Goal: Task Accomplishment & Management: Complete application form

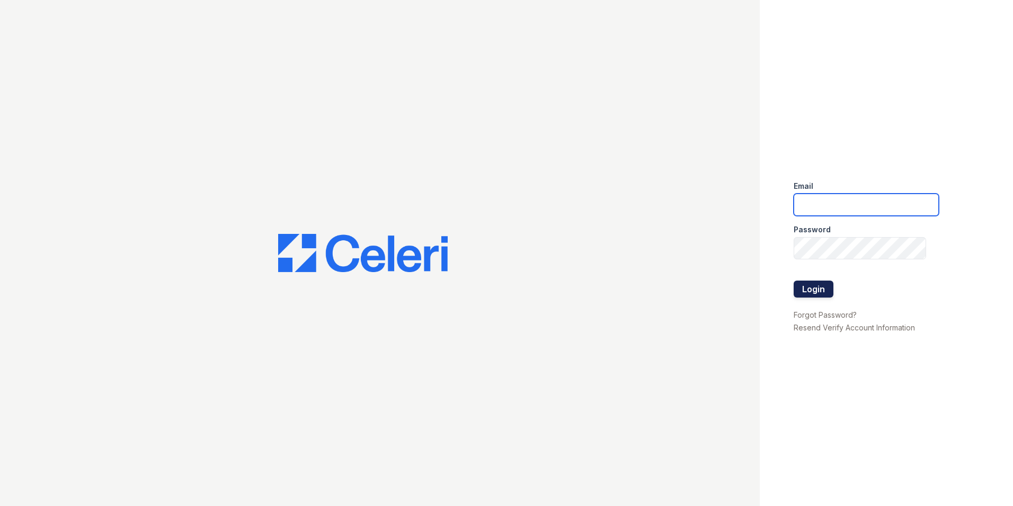
type input "signaturepointeleasing@dlhproperties.net"
click at [824, 291] on button "Login" at bounding box center [814, 288] width 40 height 17
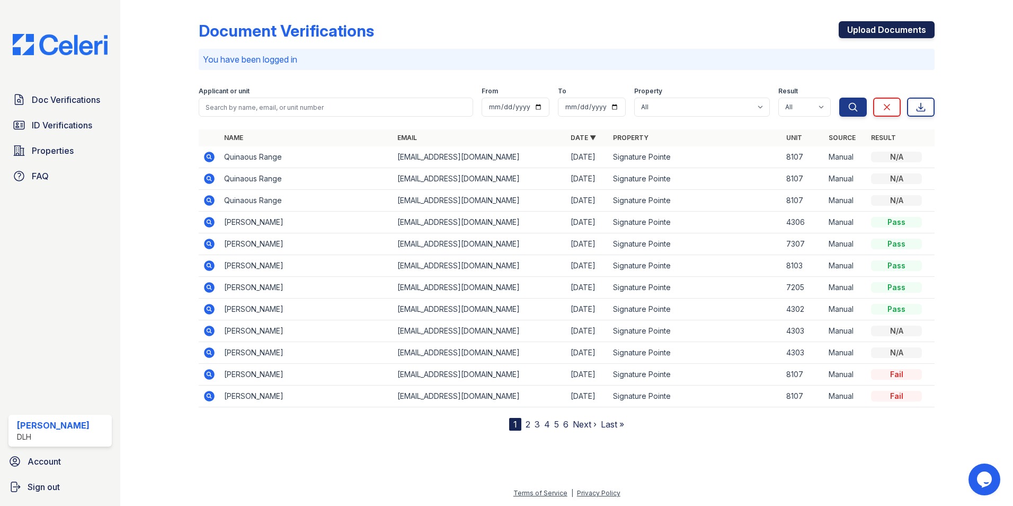
click at [878, 36] on link "Upload Documents" at bounding box center [887, 29] width 96 height 17
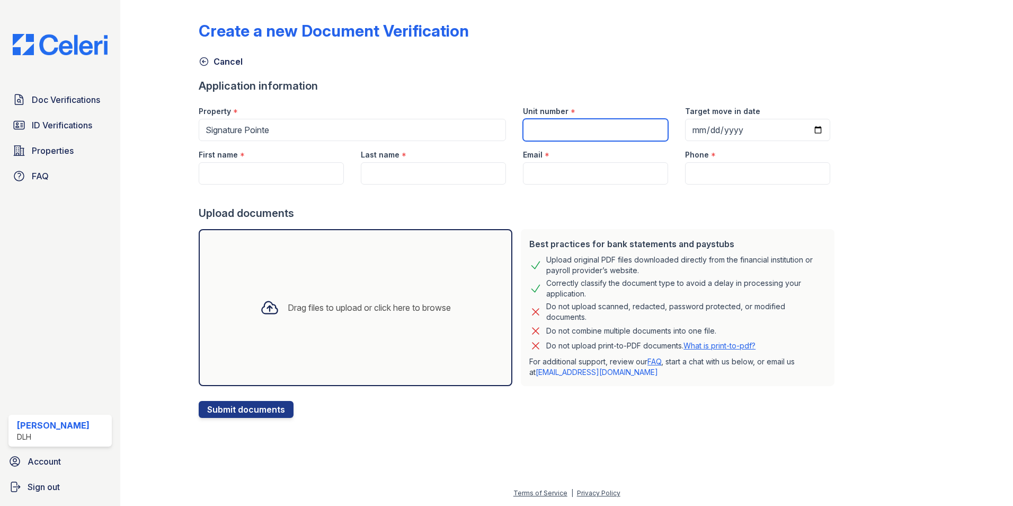
click at [533, 123] on input "Unit number" at bounding box center [595, 130] width 145 height 22
type input "8103"
click at [317, 172] on input "First name" at bounding box center [271, 173] width 145 height 22
type input "Charlotte"
click at [374, 173] on input "Last name" at bounding box center [433, 173] width 145 height 22
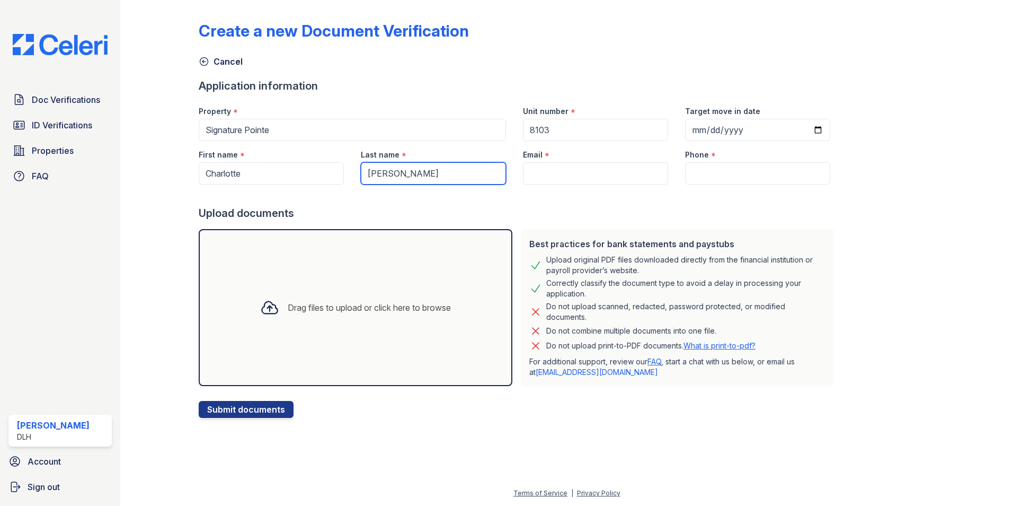
type input "[PERSON_NAME]"
drag, startPoint x: 545, startPoint y: 171, endPoint x: 540, endPoint y: 175, distance: 6.8
click at [546, 171] on input "Email" at bounding box center [595, 173] width 145 height 22
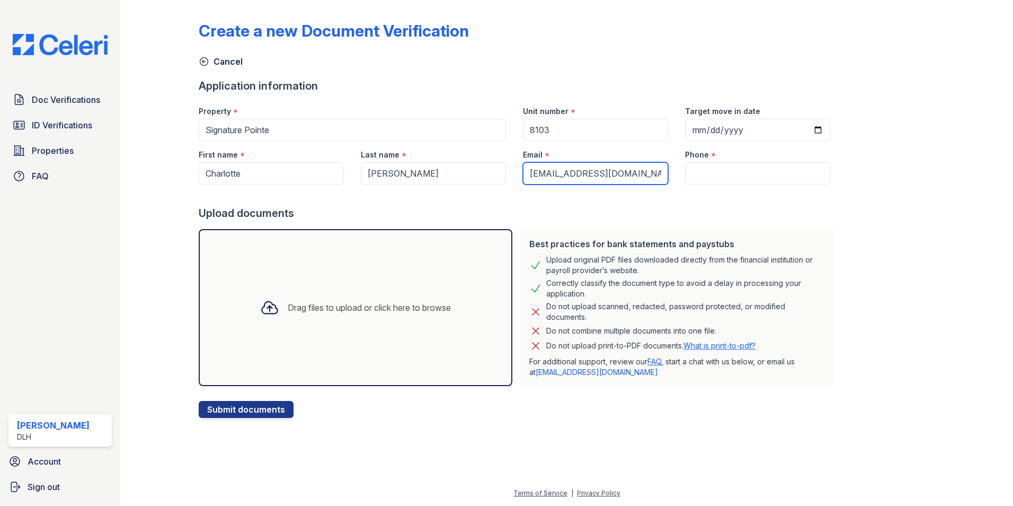
type input "[EMAIL_ADDRESS][DOMAIN_NAME]"
type input "8645296340"
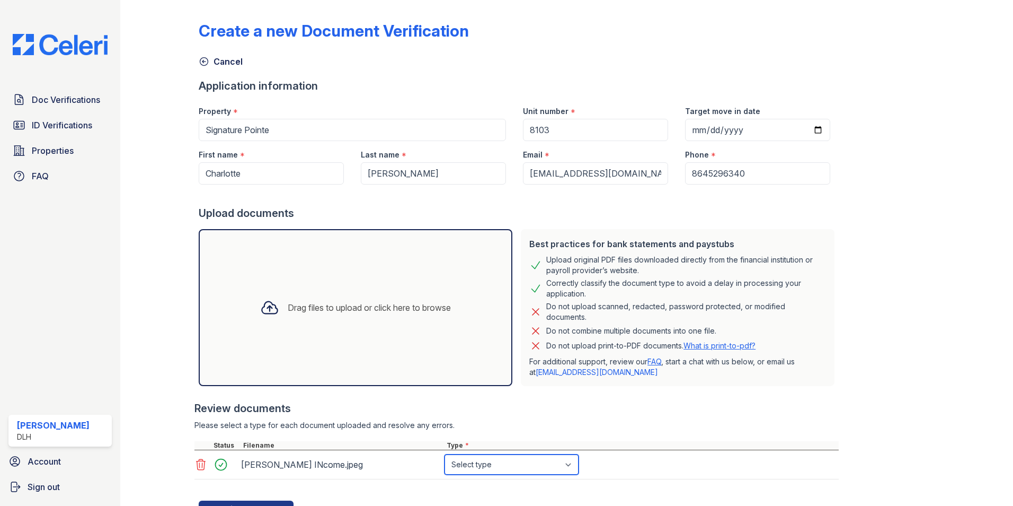
click at [484, 462] on select "Select type Paystub Bank Statement Offer Letter Tax Documents Benefit Award Let…" at bounding box center [512, 464] width 134 height 20
select select "paystub"
click at [445, 454] on select "Select type Paystub Bank Statement Offer Letter Tax Documents Benefit Award Let…" at bounding box center [512, 464] width 134 height 20
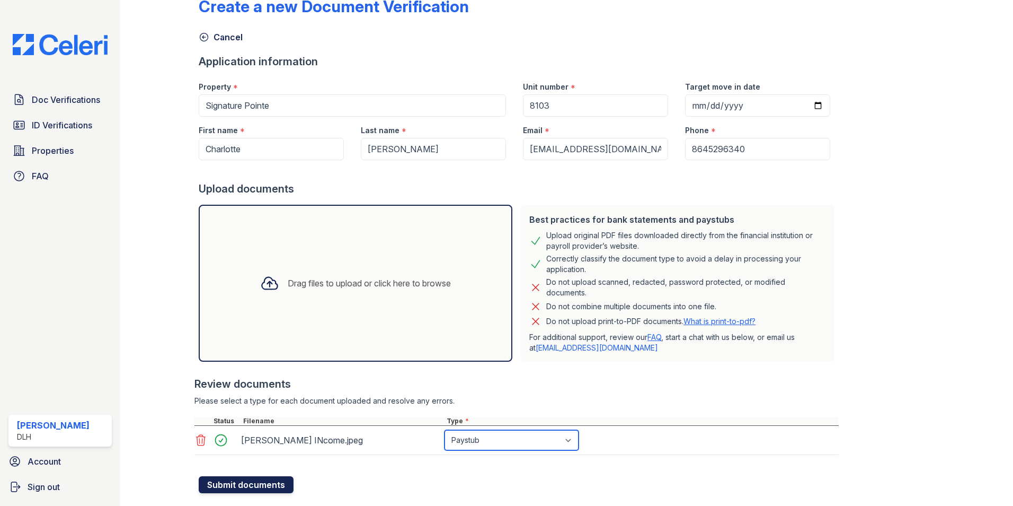
scroll to position [48, 0]
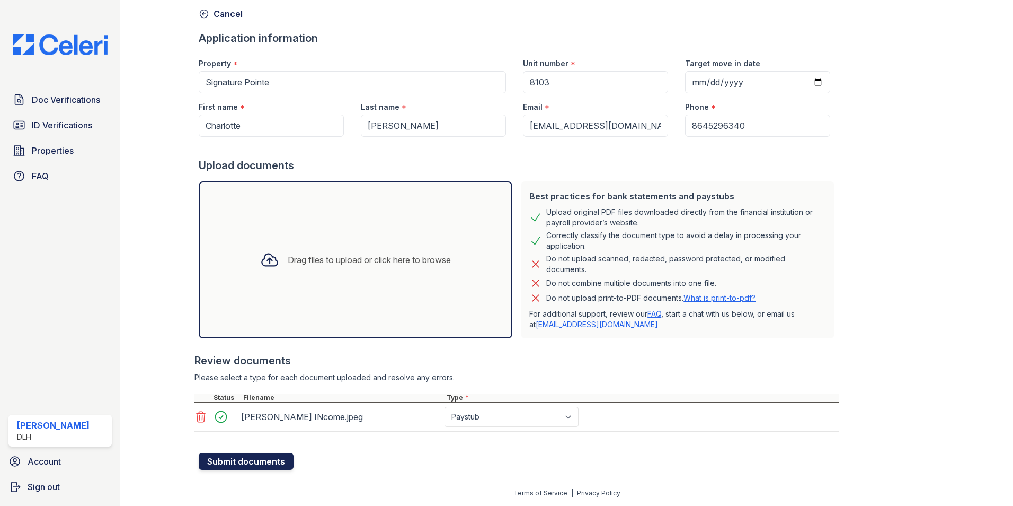
click at [263, 457] on button "Submit documents" at bounding box center [246, 461] width 95 height 17
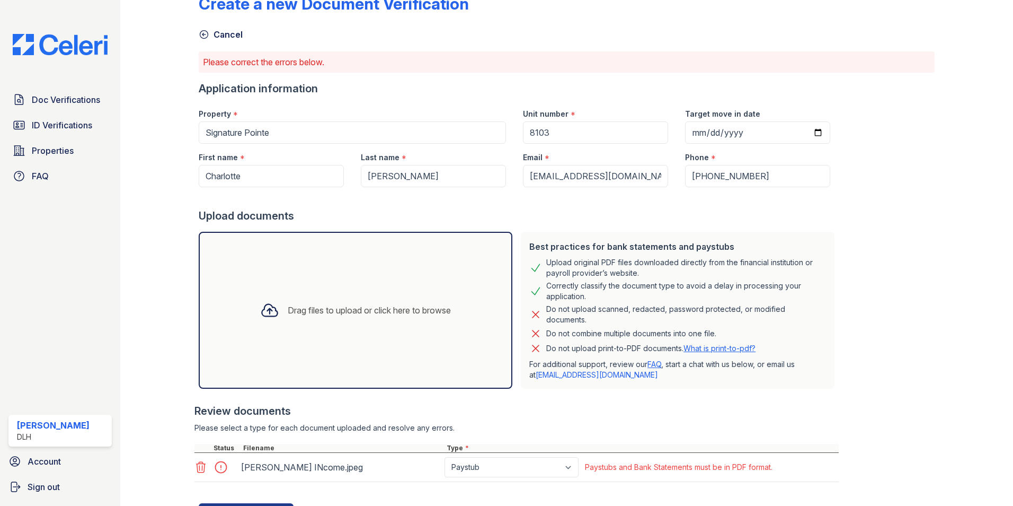
scroll to position [53, 0]
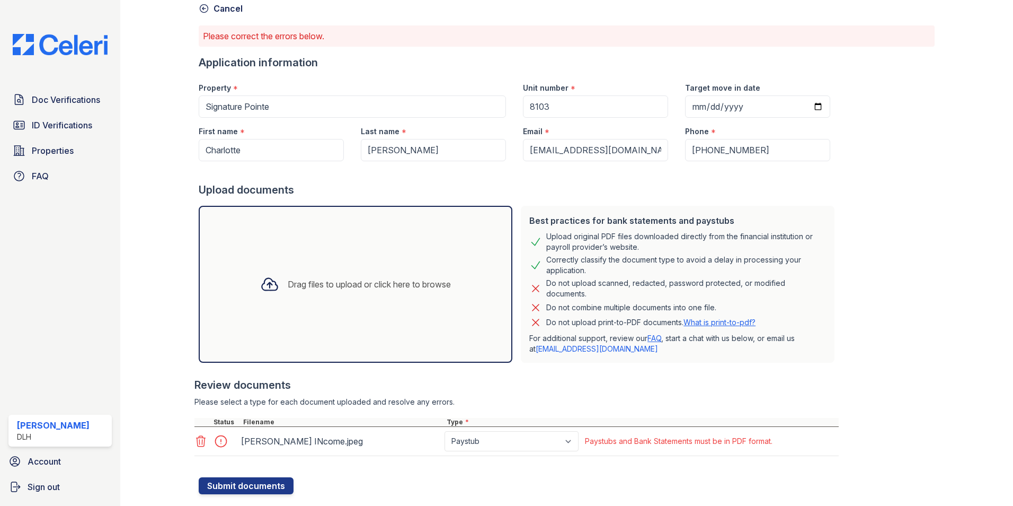
click at [324, 447] on div "[PERSON_NAME] INcome.jpeg" at bounding box center [340, 441] width 199 height 17
click at [196, 445] on icon at bounding box center [201, 441] width 13 height 13
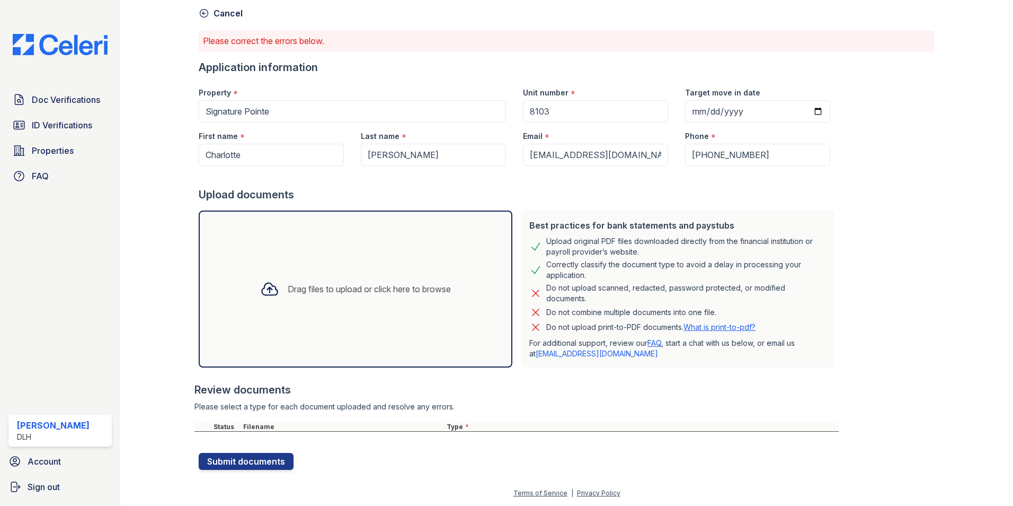
scroll to position [48, 0]
